Goal: Task Accomplishment & Management: Manage account settings

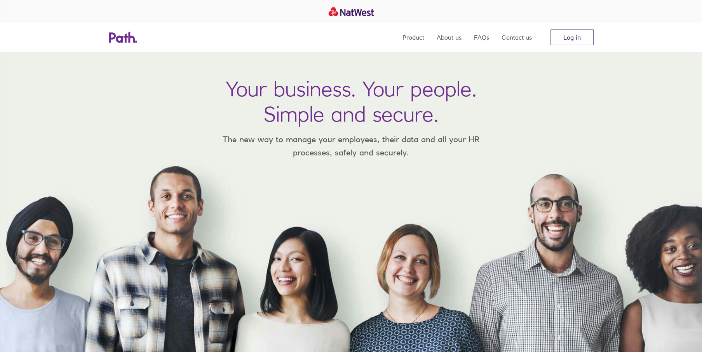
click at [574, 40] on link "Log in" at bounding box center [572, 38] width 43 height 16
click at [561, 33] on link "Log in" at bounding box center [572, 38] width 43 height 16
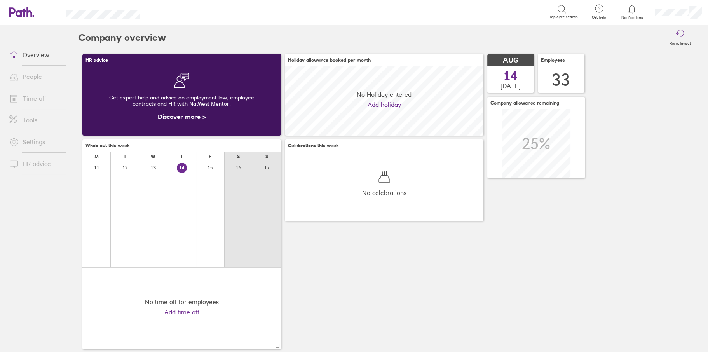
scroll to position [69, 198]
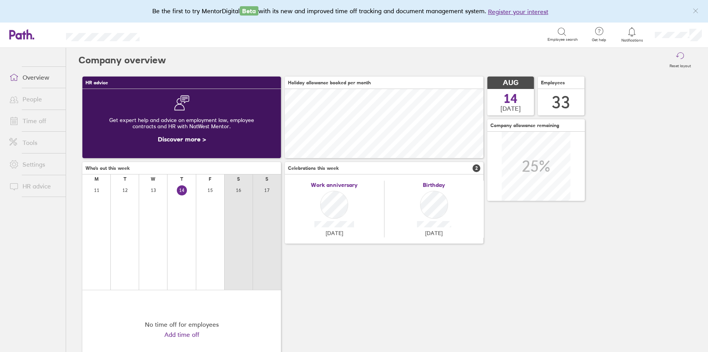
click at [37, 120] on link "Time off" at bounding box center [34, 121] width 63 height 16
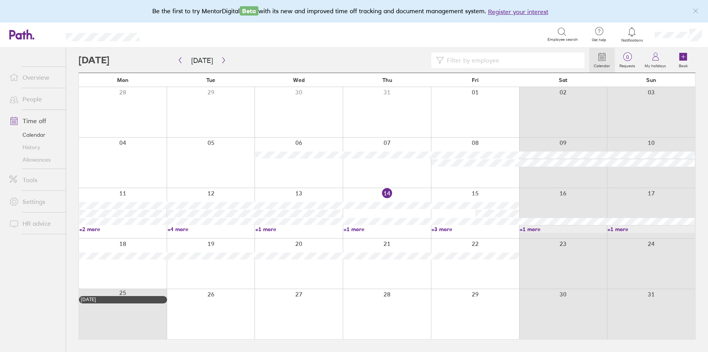
click at [37, 100] on link "People" at bounding box center [34, 99] width 63 height 16
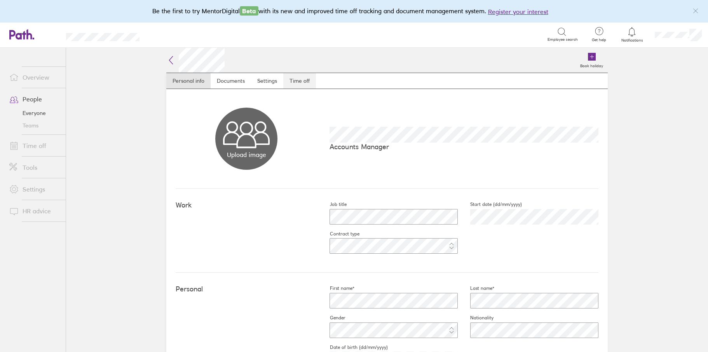
click at [302, 82] on link "Time off" at bounding box center [299, 81] width 33 height 16
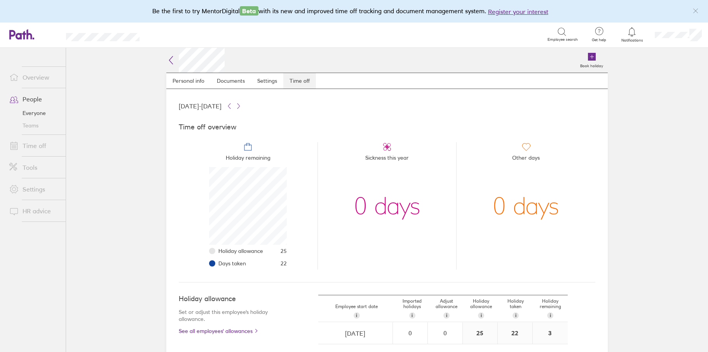
scroll to position [78, 78]
click at [28, 148] on link "Time off" at bounding box center [34, 146] width 63 height 16
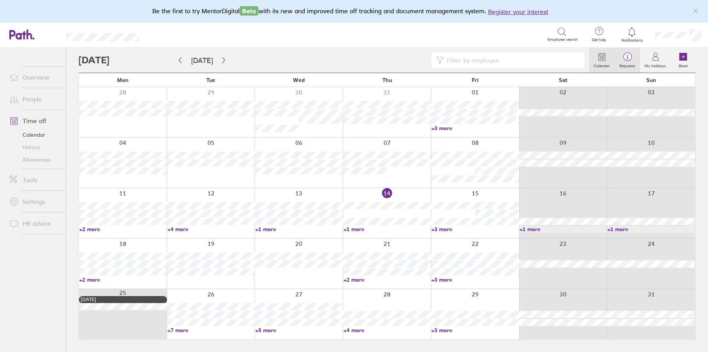
click at [632, 57] on span "1" at bounding box center [627, 57] width 25 height 6
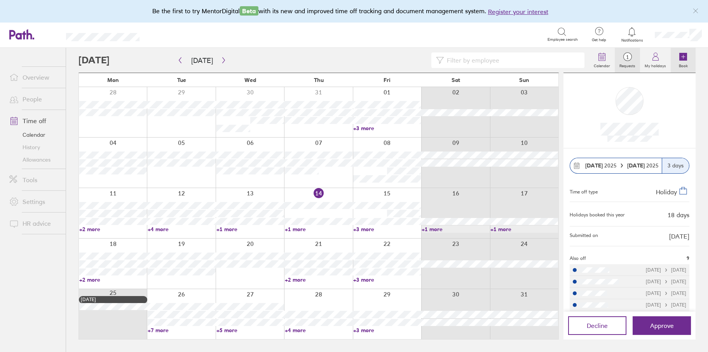
click at [686, 57] on icon at bounding box center [683, 57] width 8 height 8
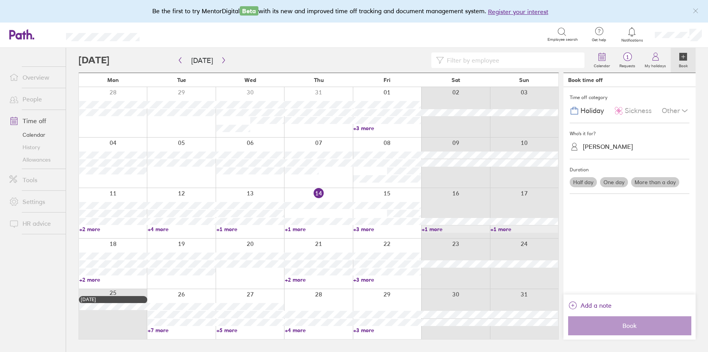
click at [608, 183] on label "One day" at bounding box center [614, 182] width 28 height 10
click at [0, 0] on input "One day" at bounding box center [0, 0] width 0 height 0
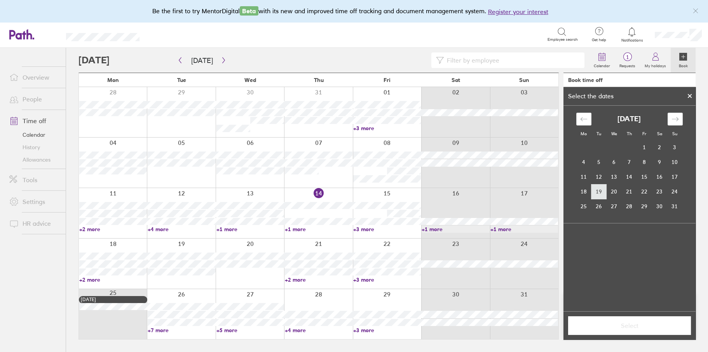
click at [597, 190] on td "19" at bounding box center [598, 191] width 15 height 15
click at [634, 323] on span "Select" at bounding box center [630, 325] width 112 height 7
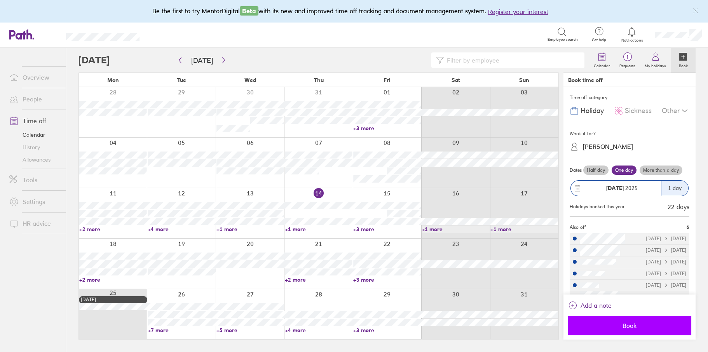
click at [631, 327] on span "Book" at bounding box center [630, 325] width 112 height 7
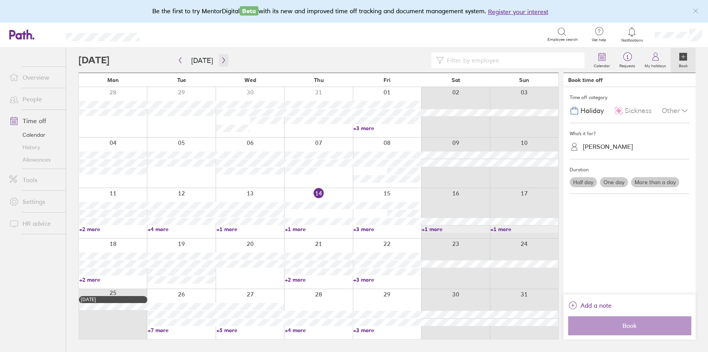
click at [222, 59] on icon "button" at bounding box center [224, 60] width 6 height 6
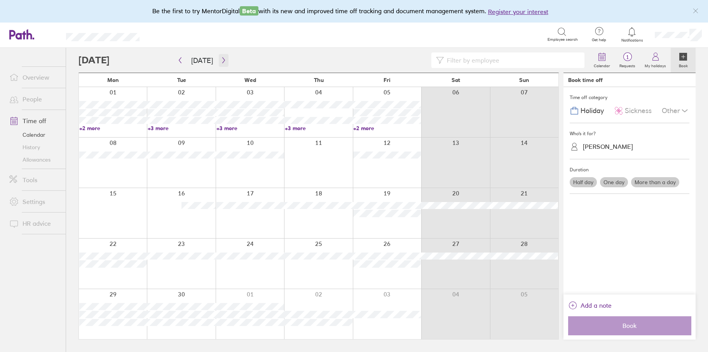
click at [222, 59] on icon "button" at bounding box center [224, 60] width 6 height 6
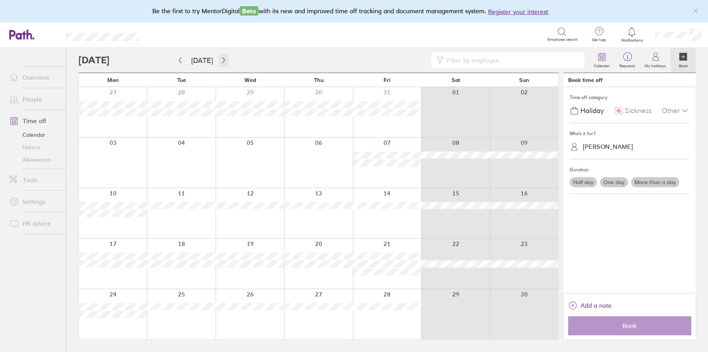
click at [222, 59] on icon "button" at bounding box center [224, 60] width 6 height 6
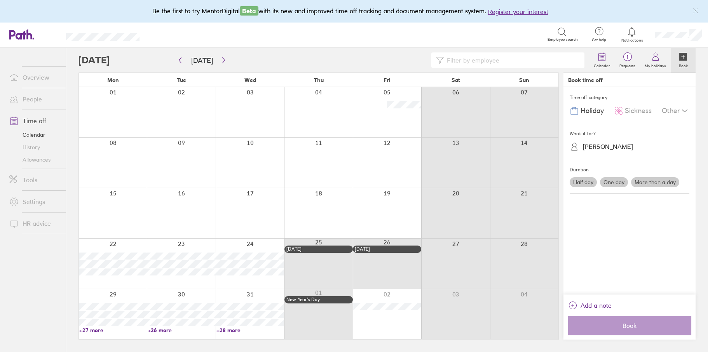
click at [694, 10] on icon "link" at bounding box center [696, 11] width 6 height 6
